Goal: Information Seeking & Learning: Learn about a topic

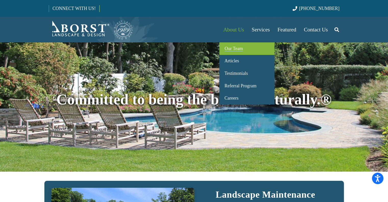
click at [239, 49] on span "Our Team" at bounding box center [234, 48] width 18 height 5
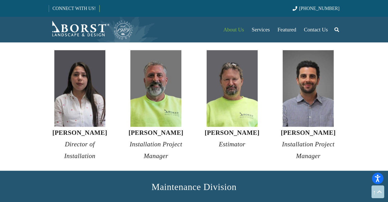
scroll to position [1047, 0]
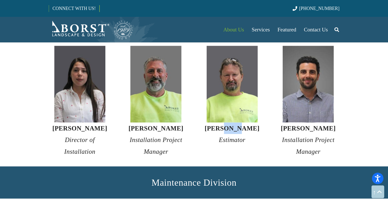
drag, startPoint x: 229, startPoint y: 116, endPoint x: 240, endPoint y: 118, distance: 11.6
click at [240, 125] on strong "[PERSON_NAME]" at bounding box center [232, 128] width 55 height 7
click at [240, 125] on strong "Jim Cardinale" at bounding box center [232, 128] width 55 height 7
drag, startPoint x: 225, startPoint y: 118, endPoint x: 256, endPoint y: 119, distance: 31.2
click at [256, 123] on h4 "Jim Cardinale Estimator" at bounding box center [232, 134] width 63 height 23
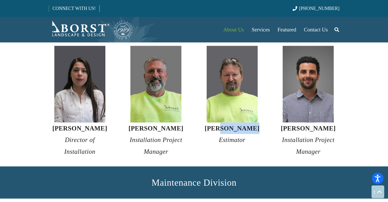
click at [256, 123] on h4 "Jim Cardinale Estimator" at bounding box center [232, 134] width 63 height 23
drag, startPoint x: 224, startPoint y: 118, endPoint x: 211, endPoint y: 118, distance: 13.0
click at [211, 125] on strong "Jim Cardinale" at bounding box center [232, 128] width 55 height 7
drag, startPoint x: 210, startPoint y: 118, endPoint x: 251, endPoint y: 119, distance: 41.4
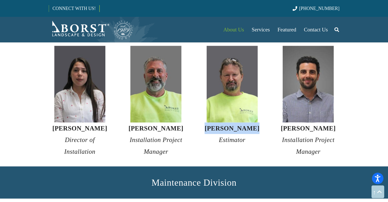
click at [251, 123] on h4 "Jim Cardinale Estimator" at bounding box center [232, 134] width 63 height 23
click at [251, 125] on strong "Jim Cardinale" at bounding box center [232, 128] width 55 height 7
drag, startPoint x: 252, startPoint y: 118, endPoint x: 209, endPoint y: 119, distance: 43.2
click at [209, 123] on h4 "Jim Cardinale Estimator" at bounding box center [232, 134] width 63 height 23
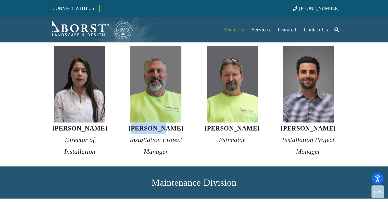
drag, startPoint x: 171, startPoint y: 119, endPoint x: 143, endPoint y: 119, distance: 28.4
click at [143, 125] on strong "Rob DeRosa" at bounding box center [156, 128] width 55 height 7
drag, startPoint x: 139, startPoint y: 120, endPoint x: 174, endPoint y: 121, distance: 34.5
click at [174, 125] on strong "Rob DeRosa" at bounding box center [156, 128] width 55 height 7
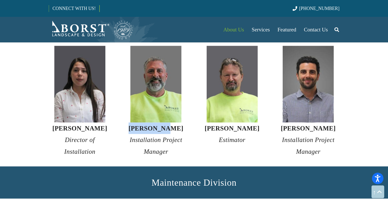
click at [174, 125] on strong "Rob DeRosa" at bounding box center [156, 128] width 55 height 7
drag, startPoint x: 173, startPoint y: 119, endPoint x: 134, endPoint y: 118, distance: 39.1
click at [134, 123] on h4 "Rob DeRosa Installation Project Manager" at bounding box center [156, 140] width 63 height 35
drag, startPoint x: 136, startPoint y: 118, endPoint x: 180, endPoint y: 118, distance: 44.2
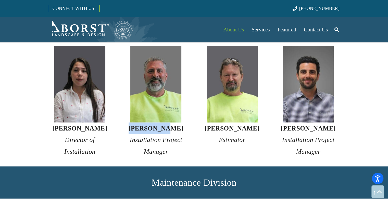
click at [180, 123] on h4 "Rob DeRosa Installation Project Manager" at bounding box center [156, 140] width 63 height 35
drag, startPoint x: 108, startPoint y: 118, endPoint x: 48, endPoint y: 118, distance: 60.0
click at [48, 118] on div "Estefania Rendon Director of Installation" at bounding box center [80, 101] width 76 height 111
click at [92, 123] on h4 "Estefania Rendon Director of Installation" at bounding box center [80, 140] width 63 height 35
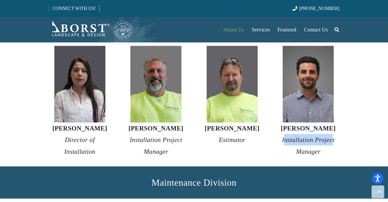
drag, startPoint x: 284, startPoint y: 130, endPoint x: 333, endPoint y: 130, distance: 48.5
click at [333, 136] on em "Installation Project Manager" at bounding box center [308, 145] width 53 height 18
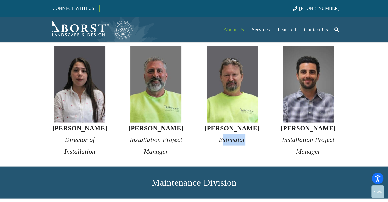
drag, startPoint x: 247, startPoint y: 129, endPoint x: 221, endPoint y: 127, distance: 25.7
click at [221, 127] on h4 "Jim Cardinale Estimator" at bounding box center [232, 134] width 63 height 23
click at [221, 136] on em "Estimator" at bounding box center [232, 139] width 27 height 7
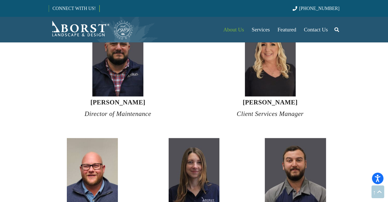
scroll to position [1302, 0]
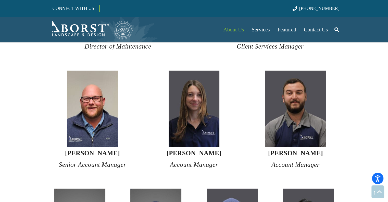
drag, startPoint x: 251, startPoint y: 126, endPoint x: 243, endPoint y: 129, distance: 8.3
click at [243, 129] on div "Deandra Hanke Account Manager" at bounding box center [194, 121] width 102 height 100
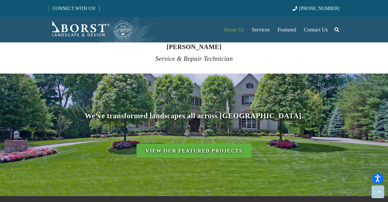
scroll to position [2094, 0]
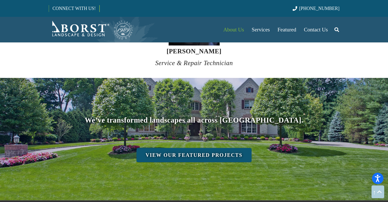
click at [228, 148] on link "View Our Featured Projects" at bounding box center [194, 155] width 115 height 14
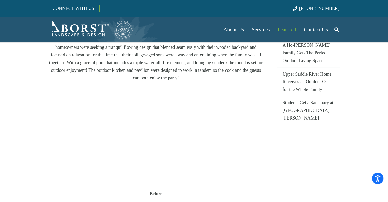
scroll to position [153, 0]
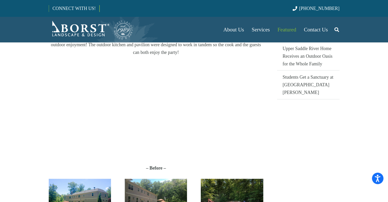
click at [253, 128] on p at bounding box center [156, 110] width 215 height 94
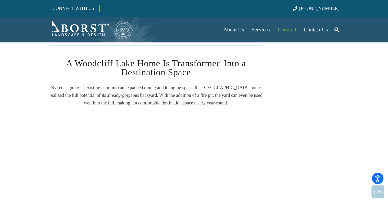
scroll to position [434, 0]
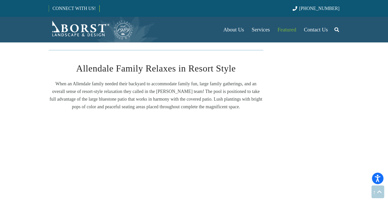
scroll to position [1073, 0]
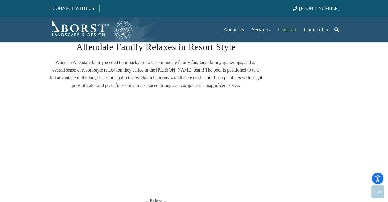
drag, startPoint x: 274, startPoint y: 169, endPoint x: 270, endPoint y: 169, distance: 3.8
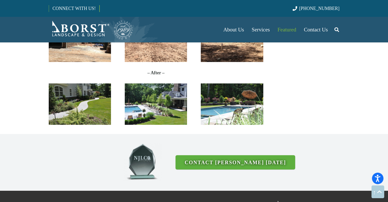
scroll to position [1302, 0]
